Goal: Navigation & Orientation: Find specific page/section

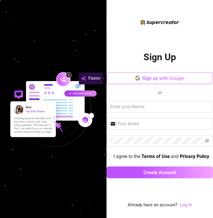
click at [139, 83] on button "Sign up with Google" at bounding box center [159, 78] width 106 height 12
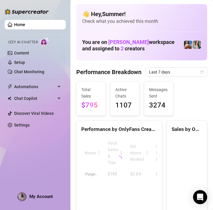
click at [33, 197] on span "My Account" at bounding box center [40, 196] width 23 height 5
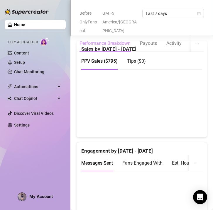
scroll to position [883, 0]
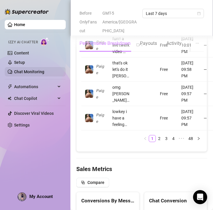
click at [26, 71] on link "Chat Monitoring" at bounding box center [29, 71] width 30 height 5
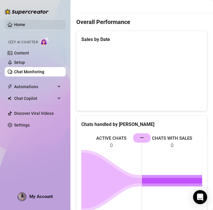
click at [23, 26] on link "Home" at bounding box center [19, 24] width 11 height 5
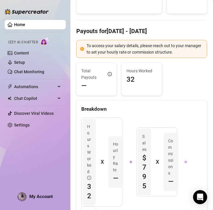
click at [23, 26] on link "Home" at bounding box center [19, 24] width 11 height 5
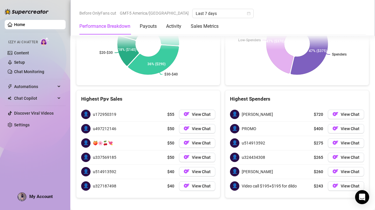
click at [34, 198] on span "My Account" at bounding box center [40, 196] width 23 height 5
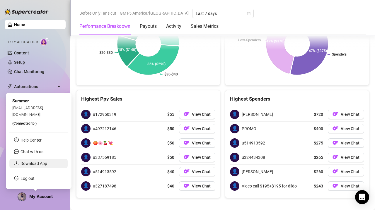
click at [32, 161] on link "Download App" at bounding box center [34, 163] width 27 height 5
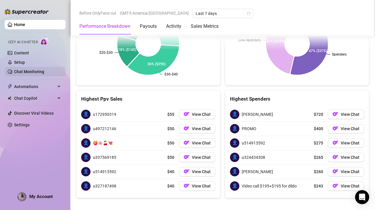
click at [26, 73] on link "Chat Monitoring" at bounding box center [29, 71] width 30 height 5
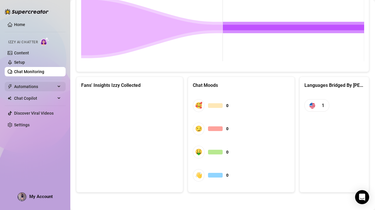
scroll to position [301, 0]
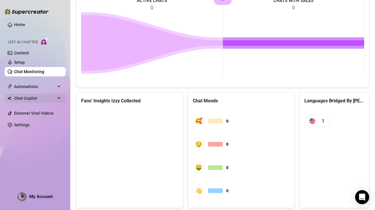
click at [22, 99] on span "Chat Copilot" at bounding box center [35, 98] width 42 height 9
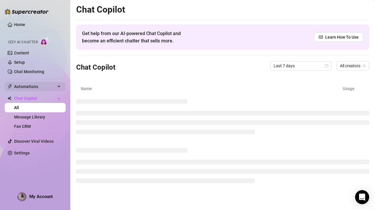
click at [22, 87] on span "Automations" at bounding box center [35, 86] width 42 height 9
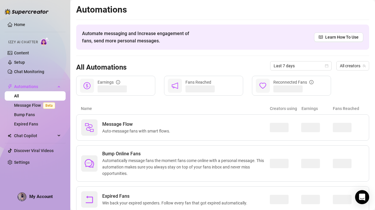
click at [19, 20] on ul "Home Izzy AI Chatter Content Setup Chat Monitoring Automations All Message Flow…" at bounding box center [35, 94] width 61 height 152
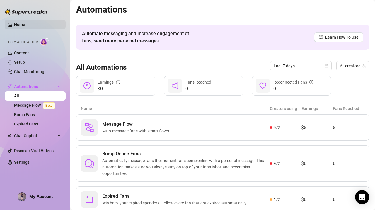
click at [19, 22] on link "Home" at bounding box center [19, 24] width 11 height 5
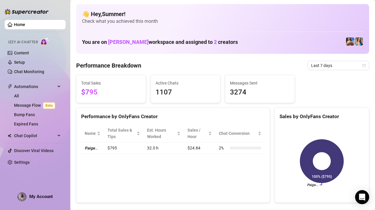
click at [19, 22] on link "Home" at bounding box center [19, 24] width 11 height 5
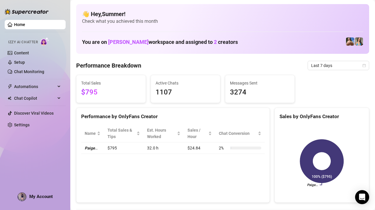
click at [19, 22] on link "Home" at bounding box center [19, 24] width 11 height 5
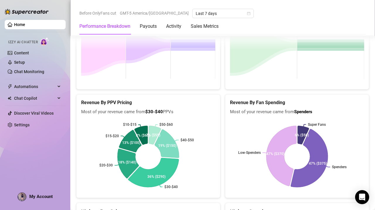
scroll to position [1009, 0]
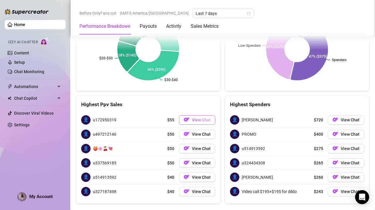
click at [203, 118] on span "View Chat" at bounding box center [201, 120] width 19 height 5
click at [195, 118] on span "View Chat" at bounding box center [201, 120] width 19 height 5
